Goal: Information Seeking & Learning: Learn about a topic

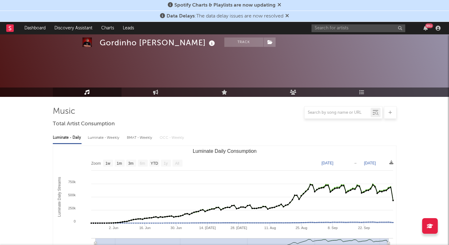
select select "1w"
click at [359, 26] on input "text" at bounding box center [358, 28] width 94 height 8
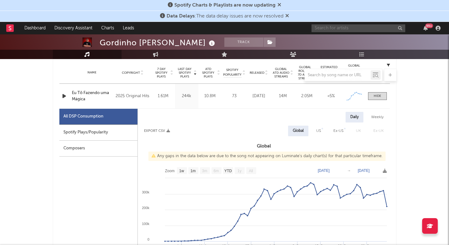
paste input "https://soundcloud.com/leonveraaaaaaaa/tracks"
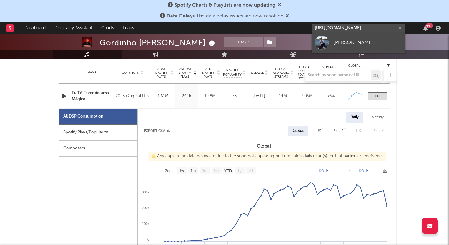
type input "https://soundcloud.com/leonveraaaaaaaa/tracks"
click at [350, 47] on link "[PERSON_NAME]" at bounding box center [358, 42] width 94 height 20
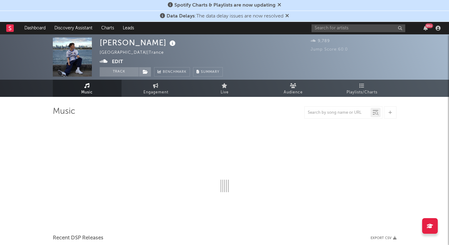
select select "1w"
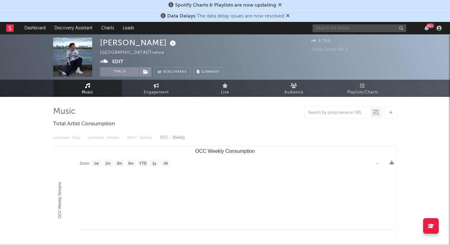
click at [339, 30] on input "text" at bounding box center [359, 28] width 94 height 8
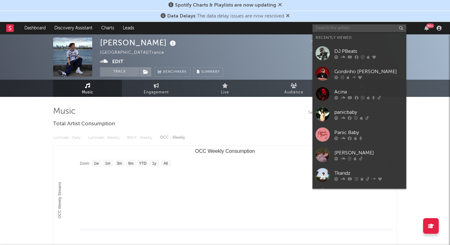
paste input "https://open.spotify.com/track/4XxJF5UIyLXnm5HB53wM9P?si=6ee248cd94bc46e6"
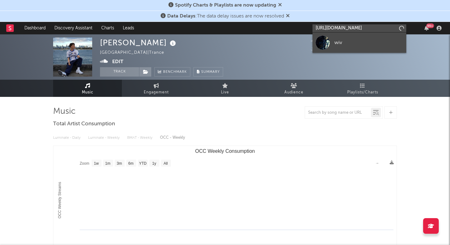
type input "https://open.spotify.com/track/4XxJF5UIyLXnm5HB53wM9P?si=6ee248cd94bc46e"
click at [340, 43] on div "wiv" at bounding box center [368, 42] width 69 height 7
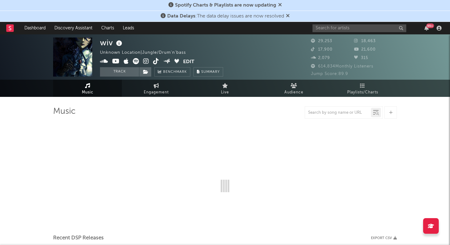
select select "6m"
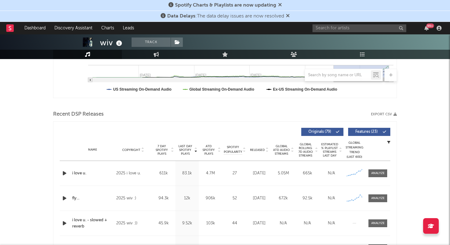
scroll to position [182, 0]
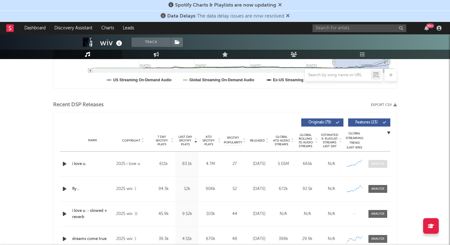
click at [373, 164] on div at bounding box center [377, 163] width 13 height 5
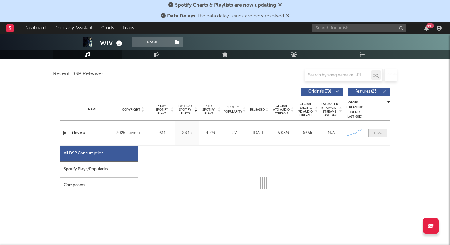
scroll to position [216, 0]
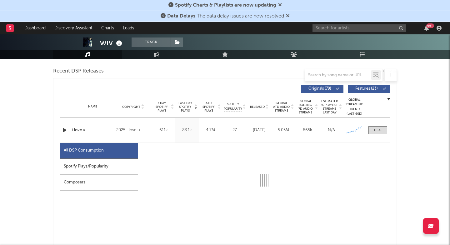
select select "6m"
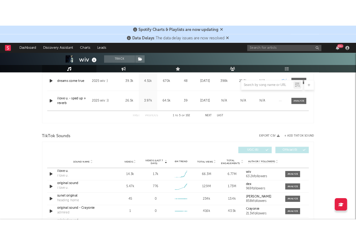
scroll to position [654, 0]
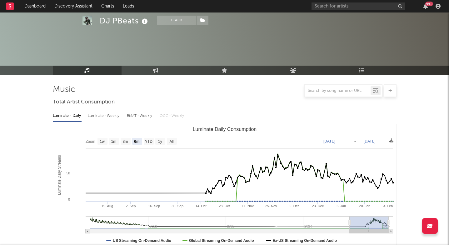
select select "6m"
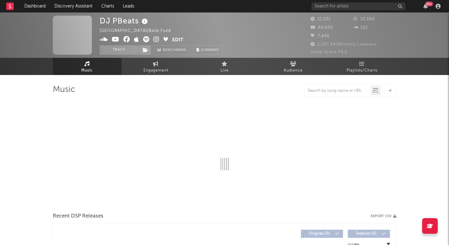
select select "6m"
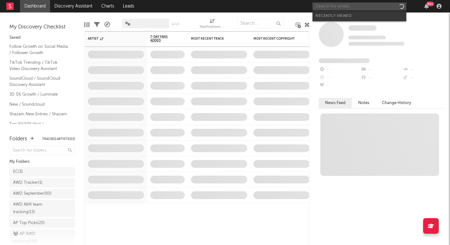
click at [339, 6] on input "text" at bounding box center [359, 6] width 94 height 8
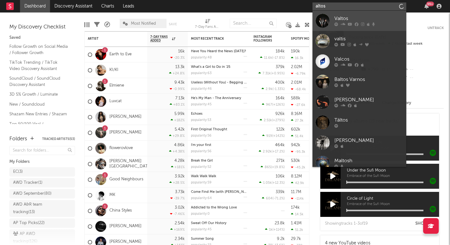
type input "altos"
click at [339, 24] on div at bounding box center [368, 24] width 69 height 4
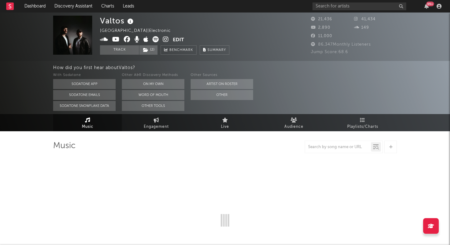
select select "1w"
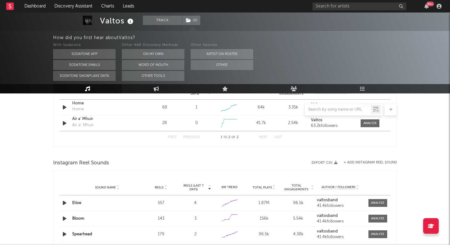
scroll to position [481, 0]
